Goal: Navigation & Orientation: Find specific page/section

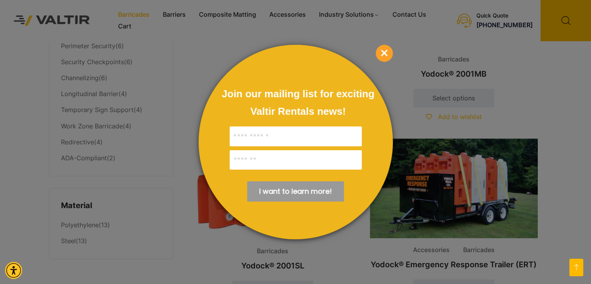
scroll to position [515, 0]
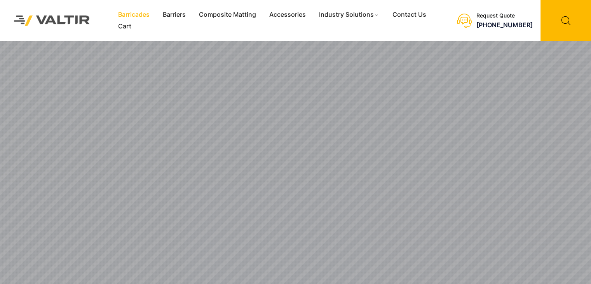
click at [135, 15] on link "Barricades" at bounding box center [134, 15] width 45 height 12
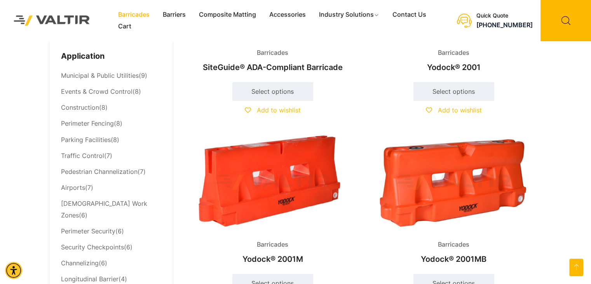
scroll to position [330, 0]
